Goal: Find specific page/section: Find specific page/section

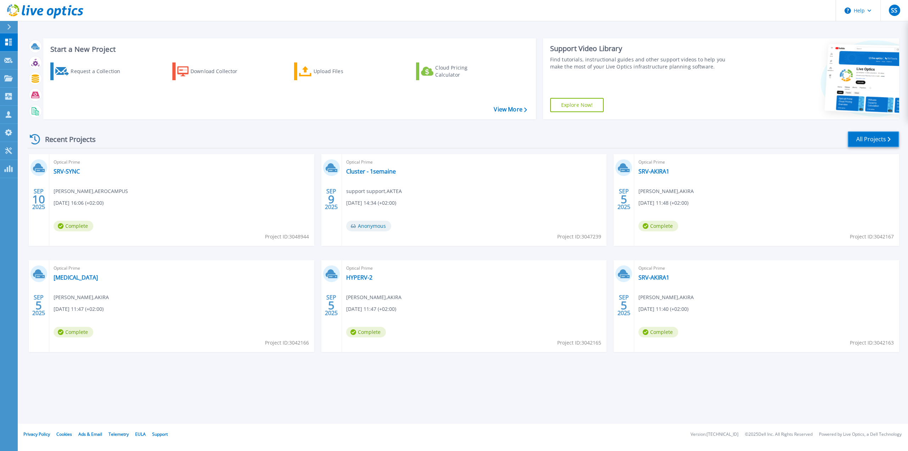
click at [859, 136] on link "All Projects" at bounding box center [873, 139] width 51 height 16
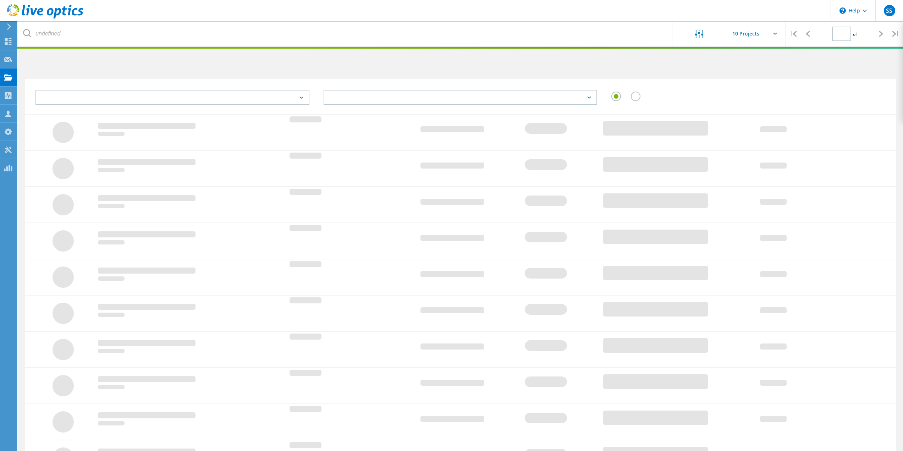
type input "1"
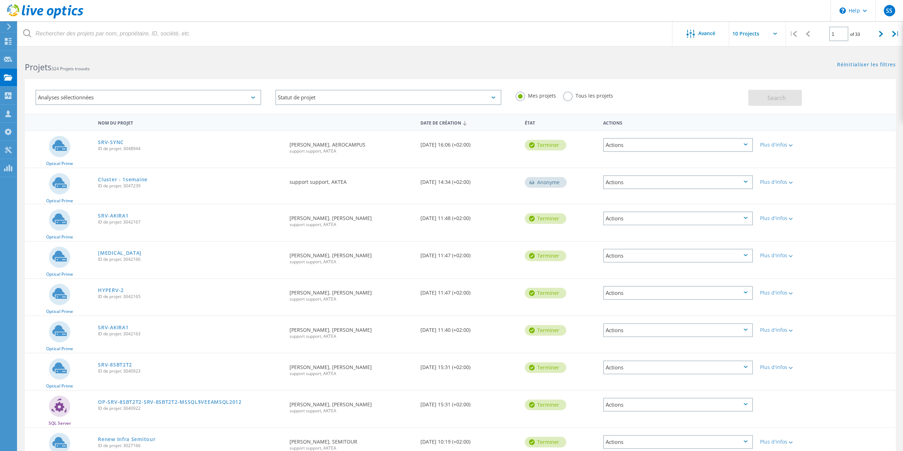
click at [761, 38] on input "text" at bounding box center [764, 33] width 71 height 25
click at [752, 66] on div "Show 20 Projects" at bounding box center [764, 64] width 70 height 12
click at [761, 34] on input "Show 20 Projects" at bounding box center [764, 33] width 71 height 25
click at [750, 73] on div "Show 30 Projects" at bounding box center [764, 76] width 70 height 12
type input "Show 30 Projects"
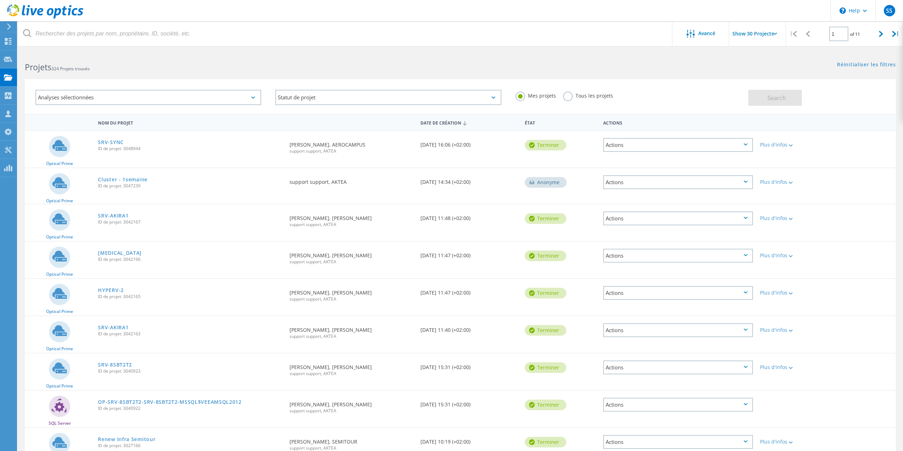
scroll to position [658, 0]
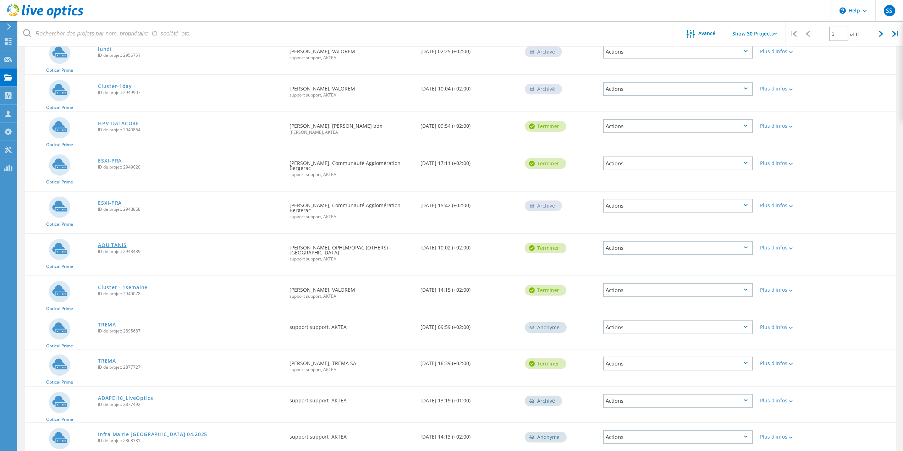
click at [116, 243] on link "AQUITANIS" at bounding box center [112, 245] width 28 height 5
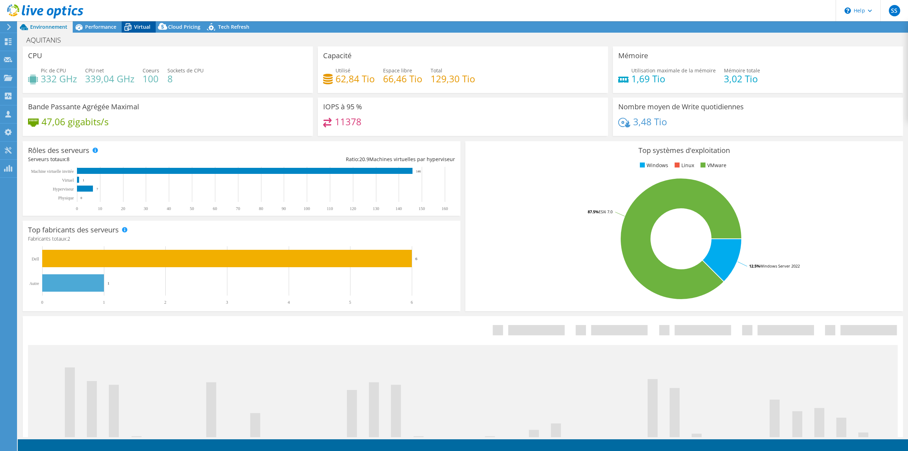
click at [137, 29] on span "Virtual" at bounding box center [142, 26] width 16 height 7
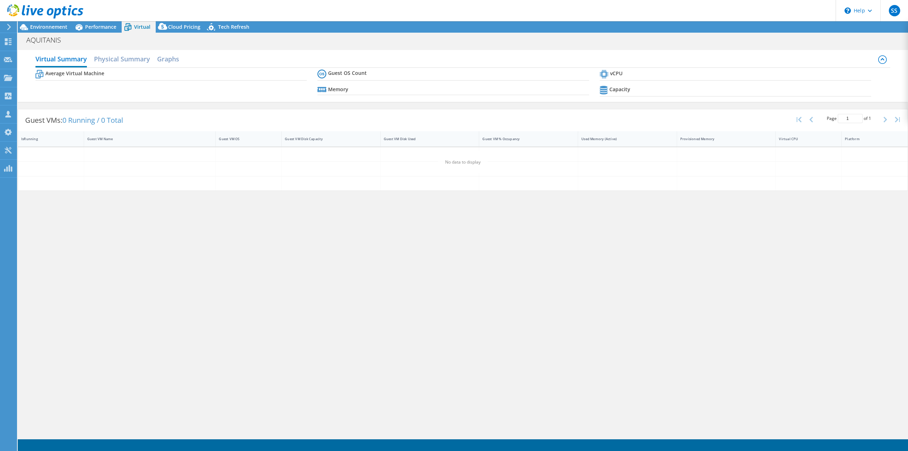
select select "USD"
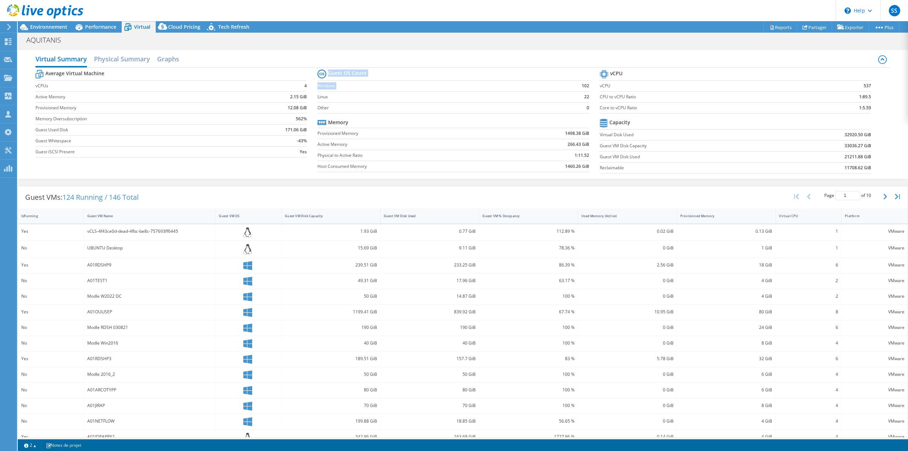
drag, startPoint x: 585, startPoint y: 87, endPoint x: 572, endPoint y: 87, distance: 12.8
click at [572, 87] on section "Guest OS Count Windows 102 Linux 22 Other 0 Memory Provisioned Memory 1498.38 G…" at bounding box center [458, 122] width 282 height 108
click at [572, 99] on td "22" at bounding box center [570, 96] width 35 height 11
click at [579, 99] on td "22" at bounding box center [570, 96] width 35 height 11
click at [52, 15] on icon at bounding box center [45, 11] width 76 height 15
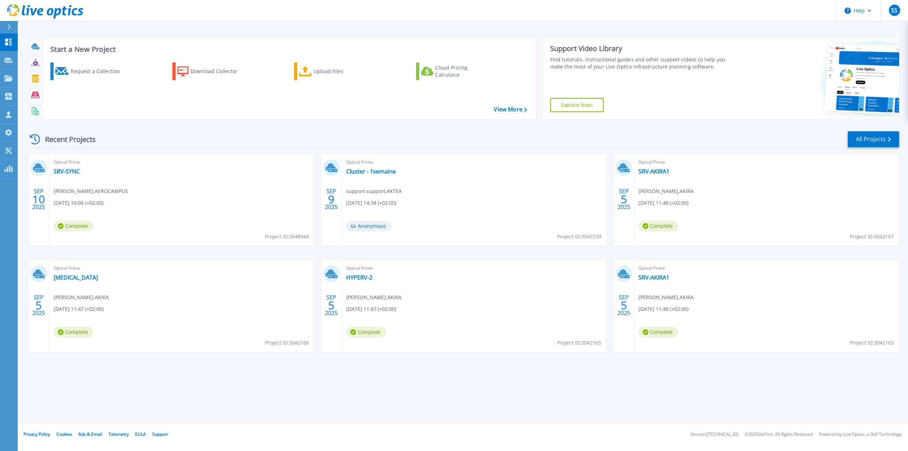
click at [645, 382] on div "Start a New Project Request a Collection Download Collector Upload Files Cloud …" at bounding box center [463, 212] width 890 height 424
click at [424, 391] on div "Start a New Project Request a Collection Download Collector Upload Files Cloud …" at bounding box center [463, 212] width 890 height 424
click at [224, 378] on div "Start a New Project Request a Collection Download Collector Upload Files Cloud …" at bounding box center [463, 212] width 890 height 424
